Goal: Navigation & Orientation: Find specific page/section

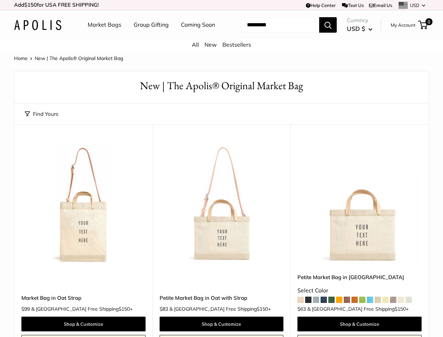
click at [221, 5] on td "Help Center Text Us Email Us *** *** *** *** *** *** *** *** *** *** *** USD US…" at bounding box center [306, 5] width 246 height 10
click at [221, 36] on nav "Market Bags Group Gifting Coming Soon" at bounding box center [158, 25] width 168 height 22
click at [149, 36] on ul "Market Bags Group Gifting Coming Soon" at bounding box center [158, 25] width 140 height 22
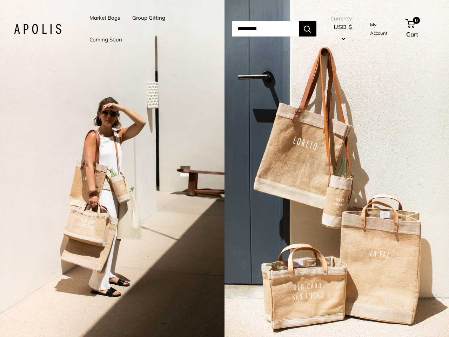
click at [232, 29] on input "Search..." at bounding box center [265, 28] width 67 height 15
click at [150, 29] on li "Group Gifting" at bounding box center [148, 18] width 33 height 22
click at [273, 29] on input "Search..." at bounding box center [265, 28] width 67 height 15
click at [112, 168] on div "2 / 5" at bounding box center [112, 168] width 225 height 337
click at [337, 168] on div "2 / 5" at bounding box center [337, 168] width 225 height 337
